Goal: Information Seeking & Learning: Learn about a topic

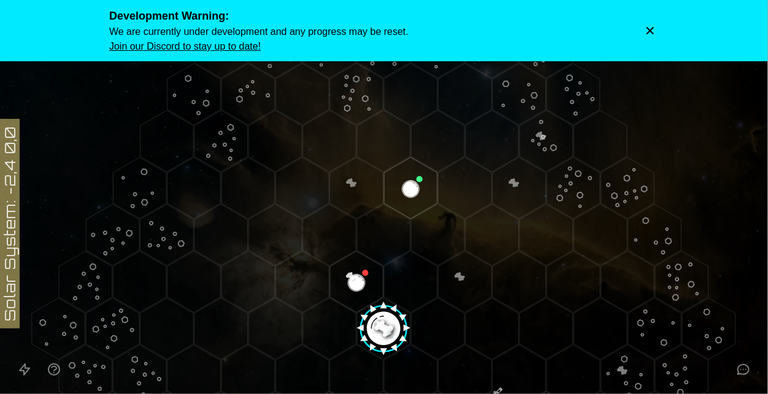
scroll to position [278, 0]
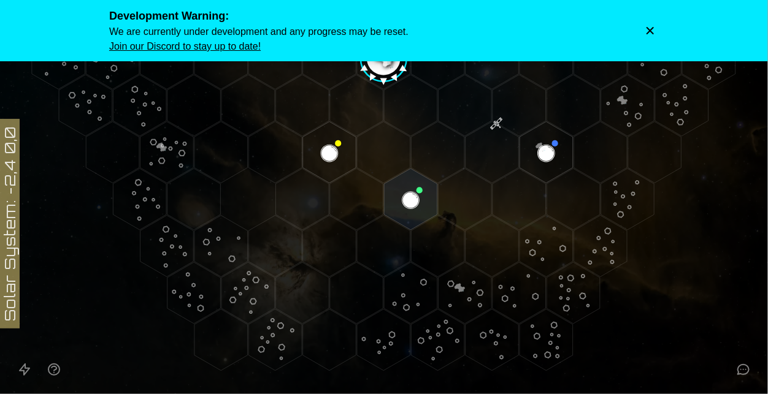
click at [385, 66] on image at bounding box center [384, 55] width 63 height 63
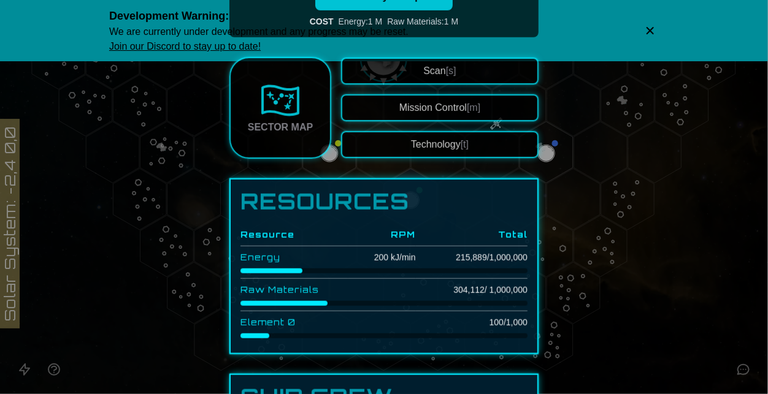
scroll to position [312, 0]
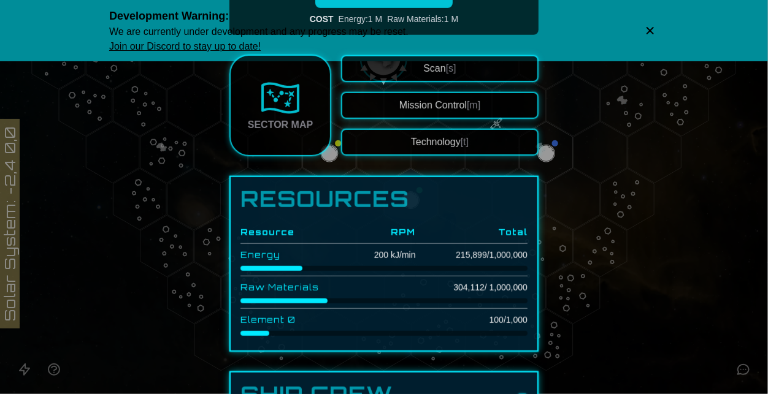
click at [476, 103] on span "[m]" at bounding box center [473, 105] width 13 height 10
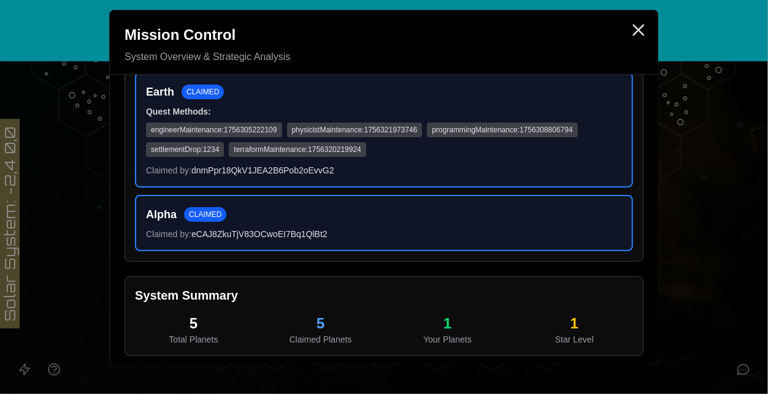
scroll to position [0, 0]
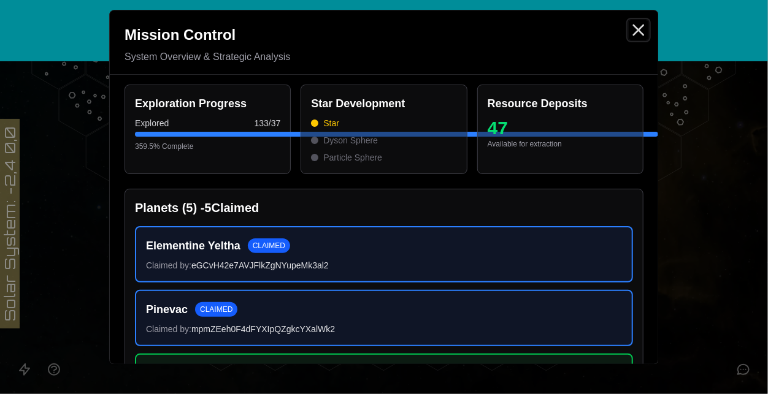
click at [632, 32] on icon "Close" at bounding box center [639, 30] width 20 height 20
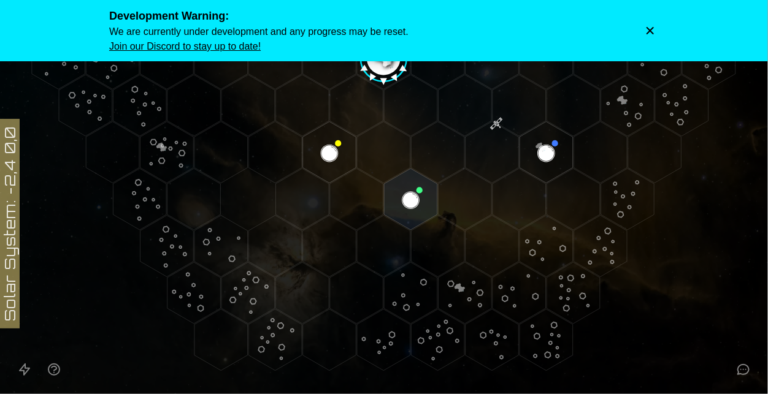
click at [649, 28] on icon "Dismiss warning" at bounding box center [650, 31] width 12 height 12
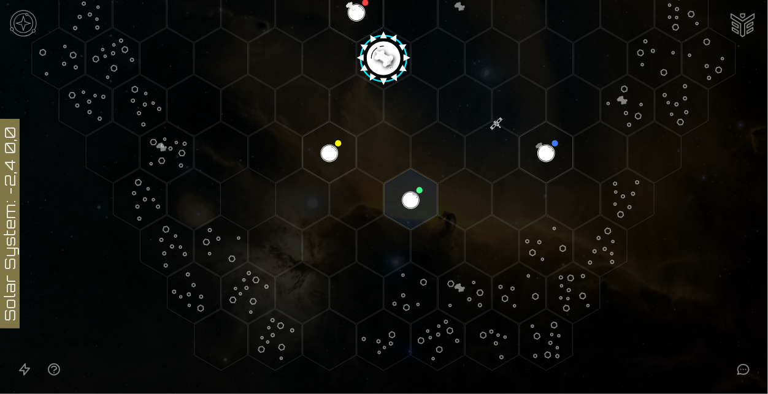
click at [384, 55] on image at bounding box center [384, 55] width 63 height 63
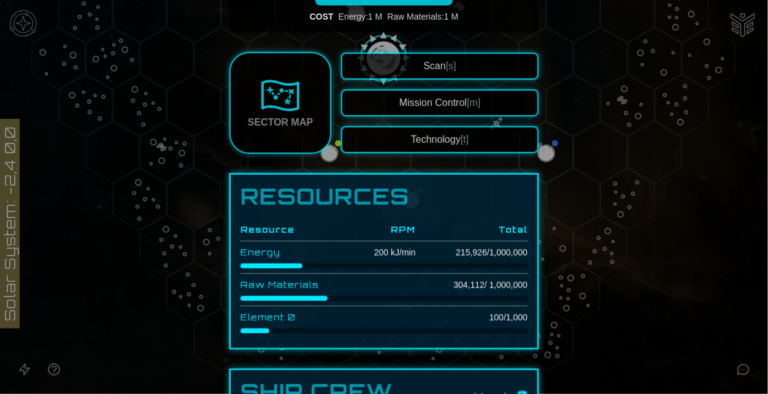
scroll to position [390, 0]
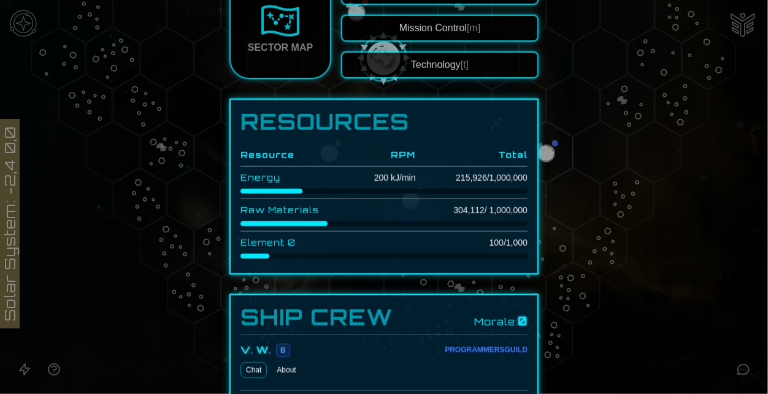
click at [476, 66] on button "Technology [t]" at bounding box center [440, 65] width 198 height 27
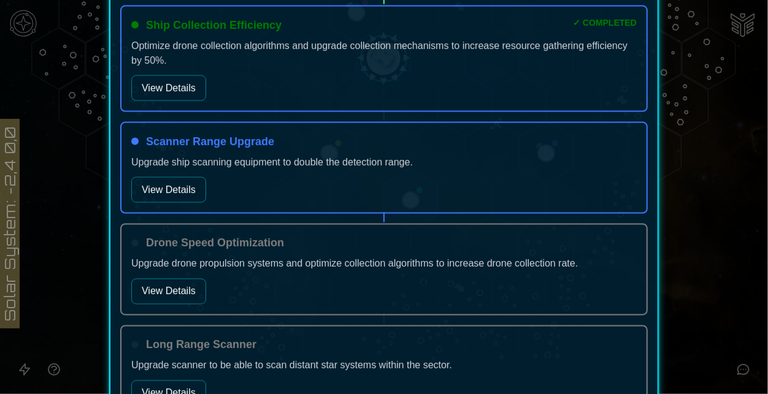
scroll to position [900, 0]
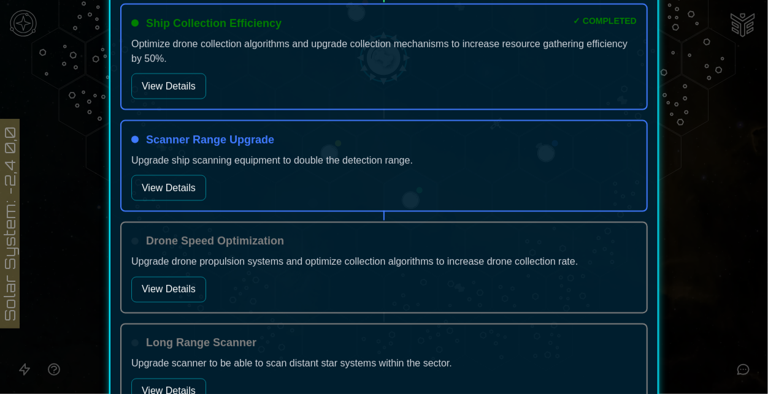
click at [183, 285] on button "View Details" at bounding box center [168, 290] width 75 height 26
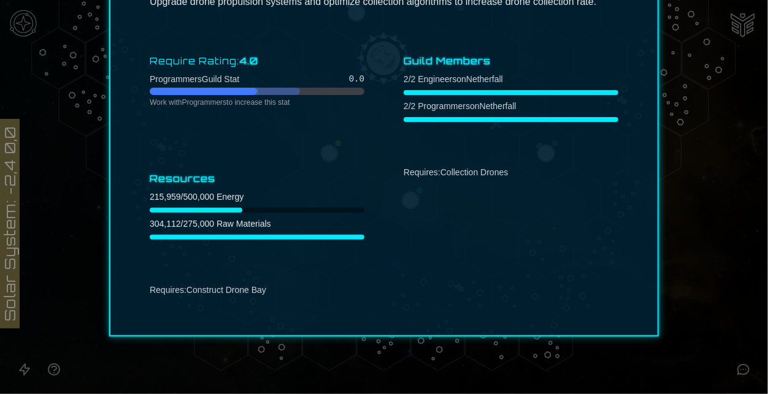
scroll to position [0, 0]
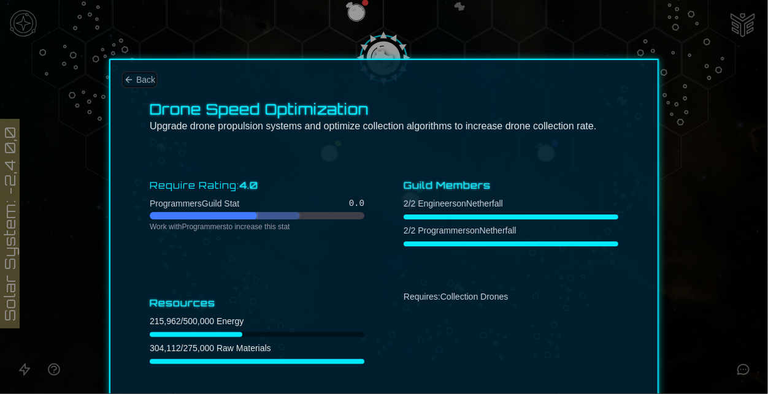
click at [141, 76] on span "Back" at bounding box center [145, 80] width 19 height 12
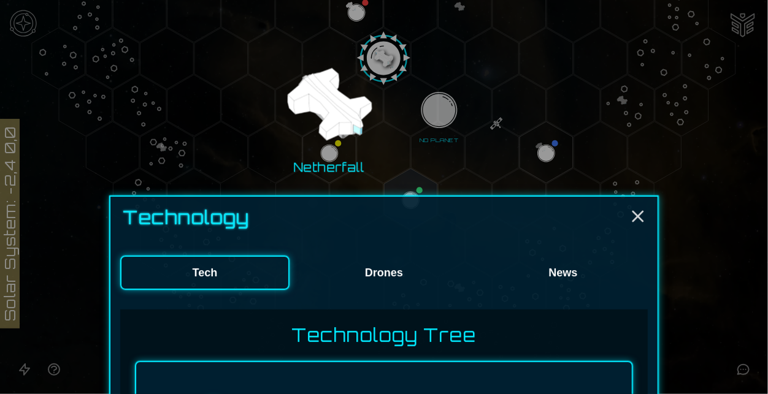
click at [527, 276] on button "News" at bounding box center [562, 273] width 169 height 34
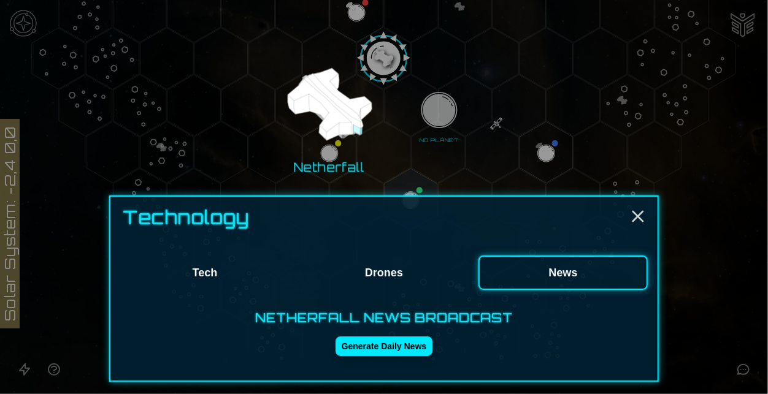
click at [393, 267] on button "Drones" at bounding box center [383, 273] width 169 height 34
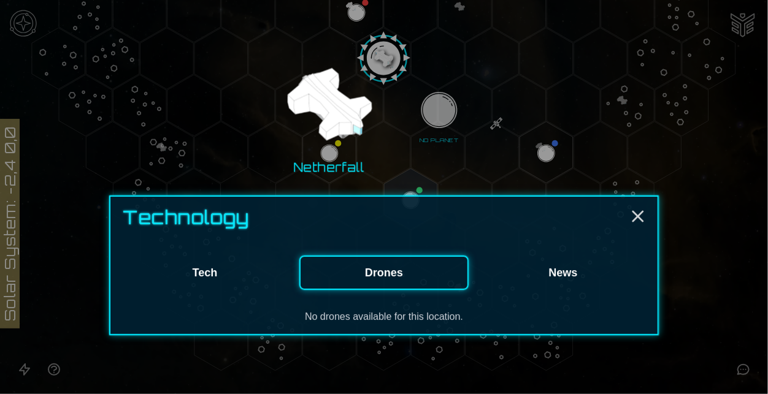
click at [246, 261] on button "Tech" at bounding box center [204, 273] width 169 height 34
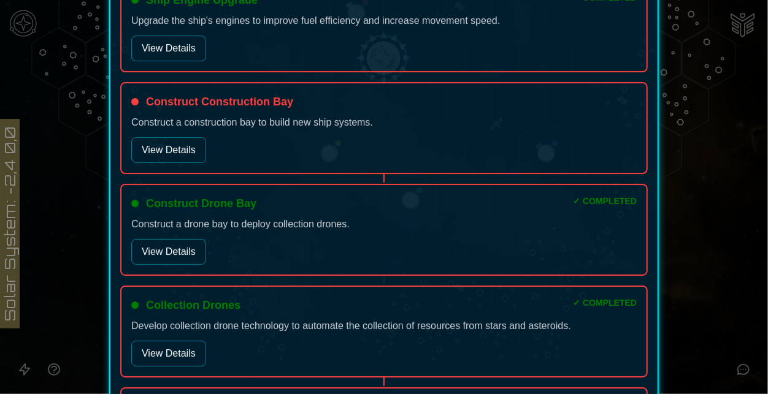
scroll to position [1891, 0]
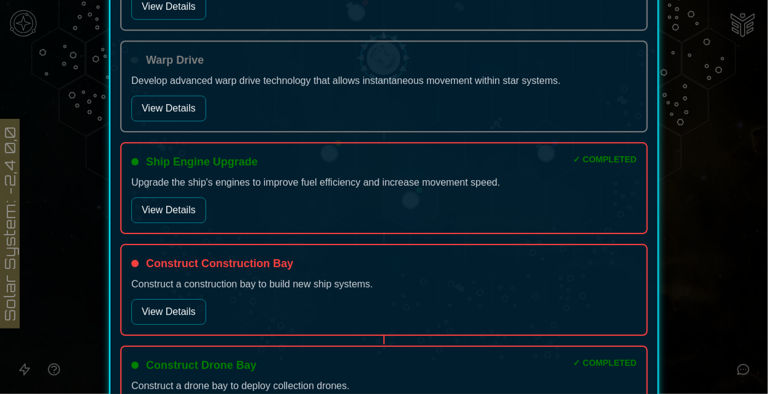
click at [145, 310] on button "View Details" at bounding box center [168, 312] width 75 height 26
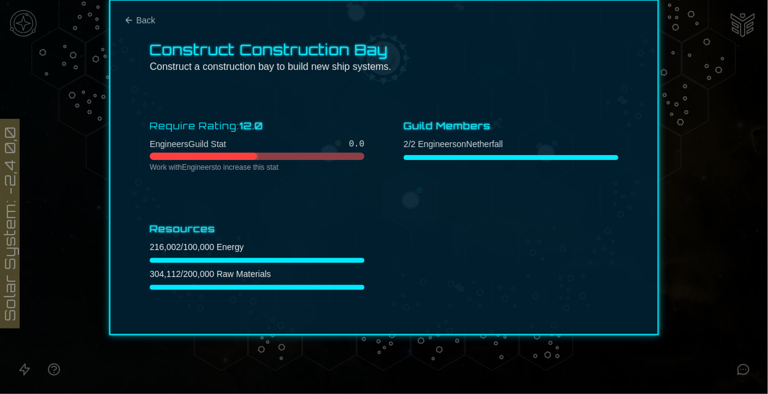
scroll to position [59, 0]
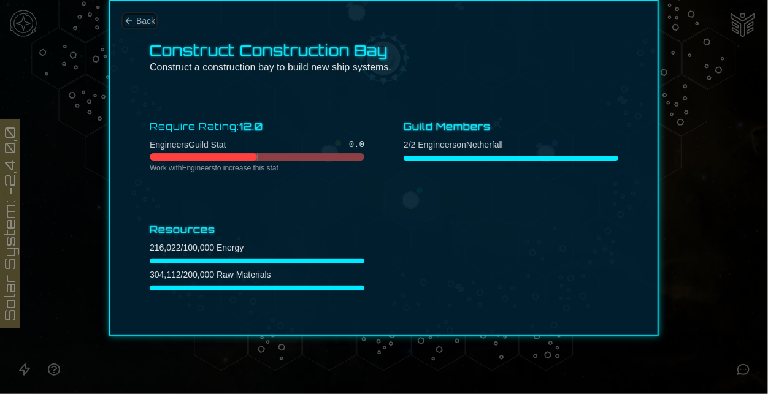
click at [134, 20] on button "Back" at bounding box center [139, 21] width 31 height 12
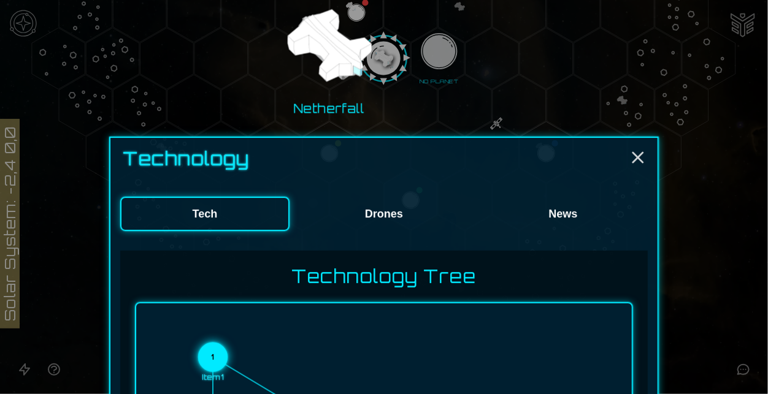
click at [347, 40] on img at bounding box center [329, 46] width 94 height 94
click at [643, 165] on icon "Close" at bounding box center [638, 158] width 20 height 20
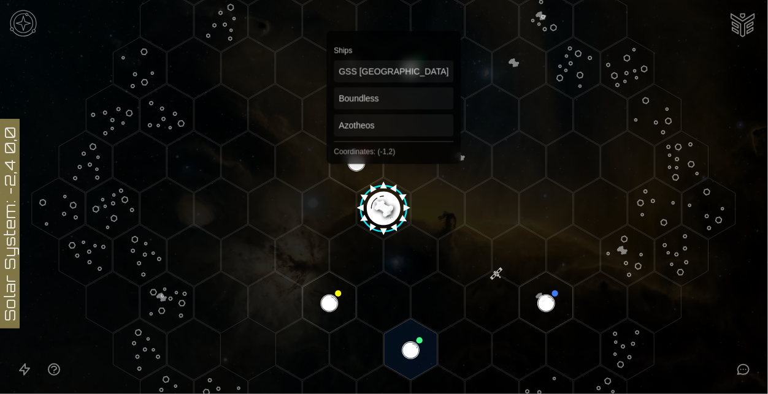
scroll to position [129, 0]
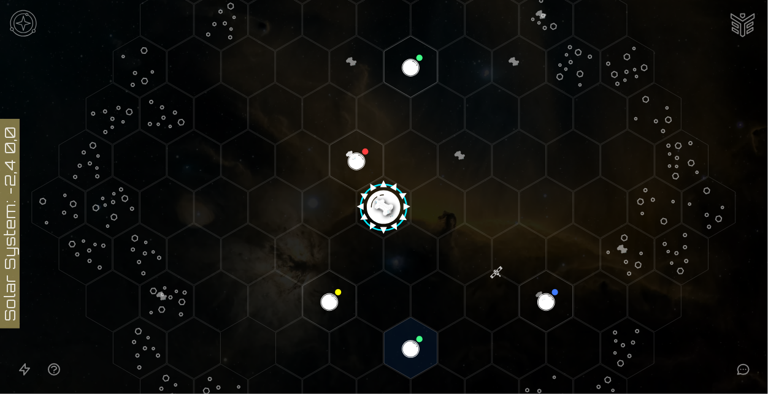
click at [380, 199] on image at bounding box center [384, 204] width 63 height 63
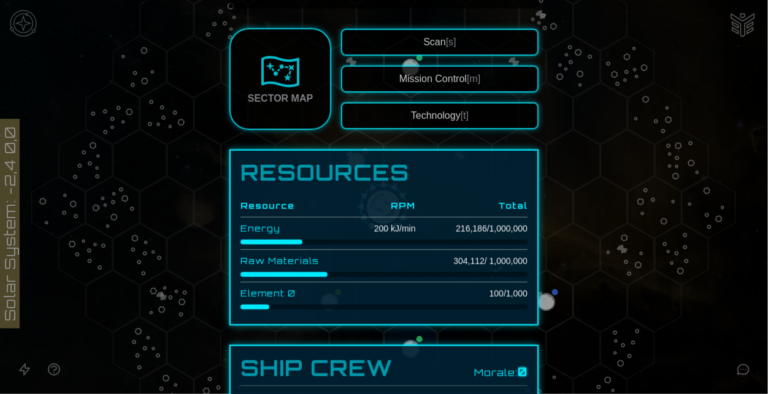
scroll to position [332, 0]
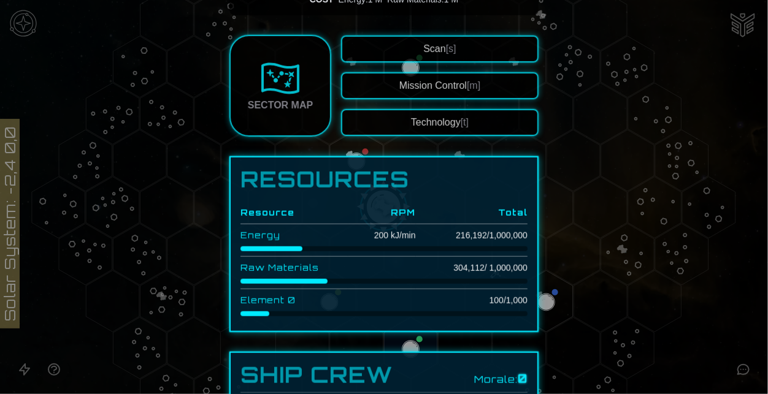
click at [276, 99] on div "Sector Map" at bounding box center [280, 105] width 65 height 15
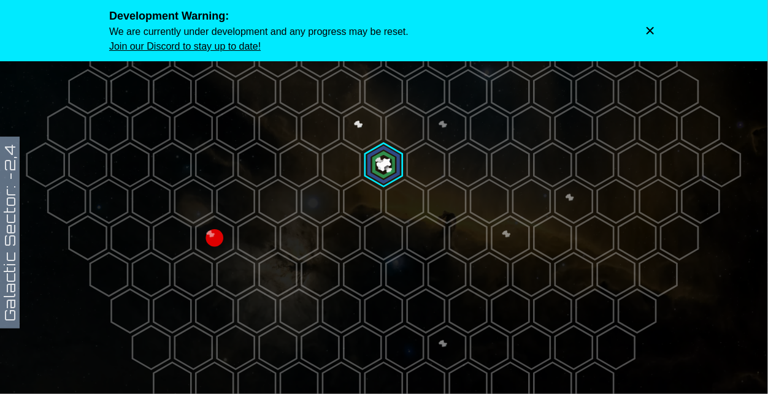
scroll to position [172, 0]
click at [198, 237] on polygon at bounding box center [214, 237] width 37 height 44
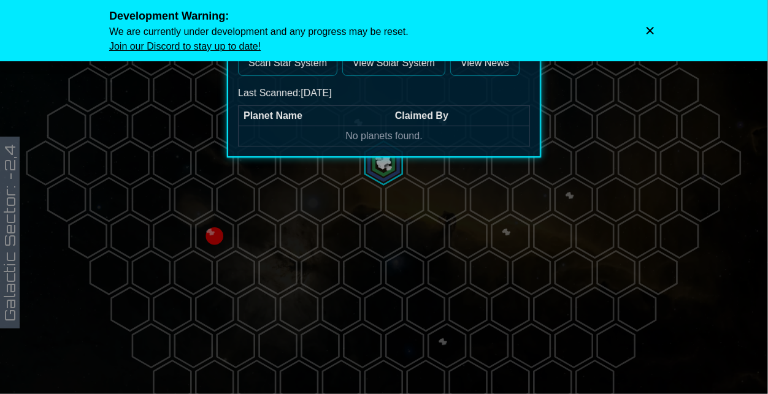
click at [419, 71] on link "View Solar System" at bounding box center [393, 63] width 103 height 26
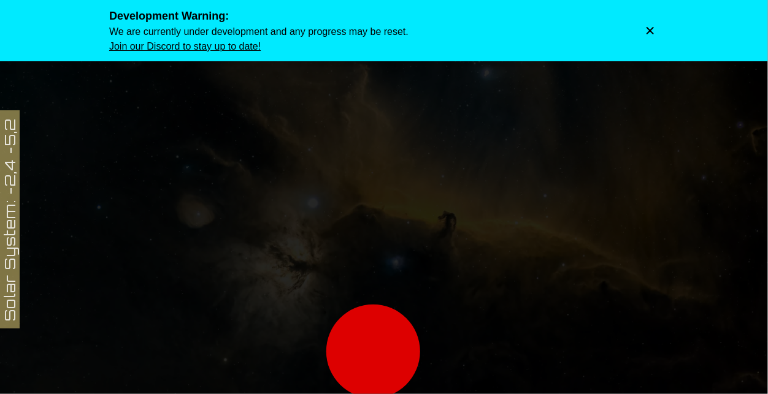
click at [652, 25] on icon "Dismiss warning" at bounding box center [650, 31] width 12 height 12
